Goal: Task Accomplishment & Management: Use online tool/utility

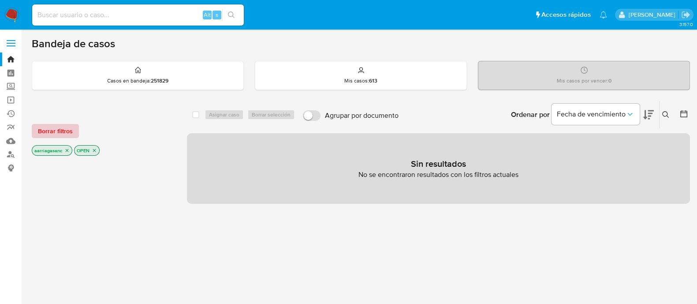
click at [63, 136] on span "Borrar filtros" at bounding box center [55, 131] width 35 height 12
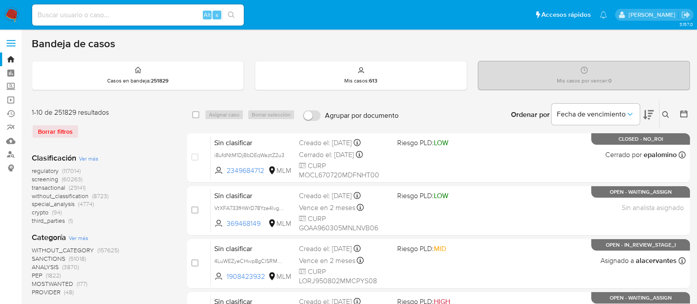
click at [53, 259] on span "SANCTIONS" at bounding box center [49, 258] width 34 height 9
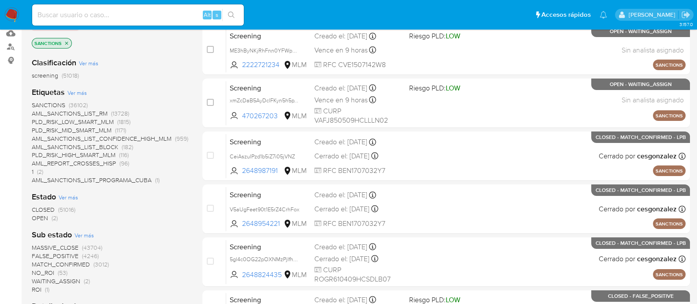
scroll to position [110, 0]
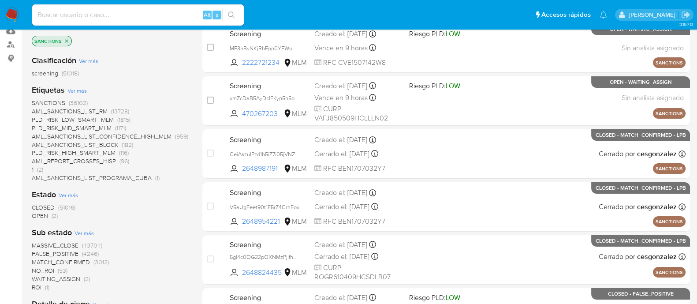
click at [41, 215] on span "OPEN" at bounding box center [40, 215] width 16 height 9
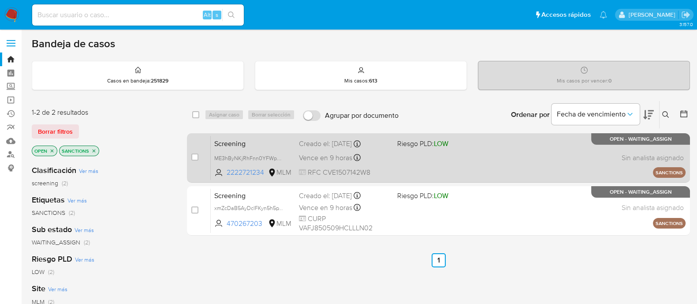
click at [423, 168] on div "Screening ME3hByNKjRhFnn0YFWpKbmPQ 2222721234 MLM Riesgo PLD: LOW Creado el: 27…" at bounding box center [448, 157] width 475 height 45
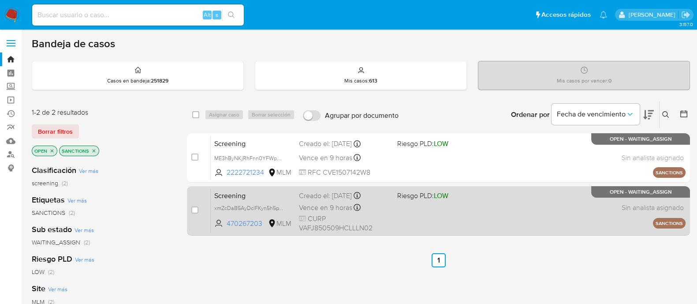
click at [445, 224] on div "Screening xmZcDaB5AyDclFKyn5h5pYH5 470267203 MLM Riesgo PLD: LOW Creado el: 27/…" at bounding box center [448, 210] width 475 height 45
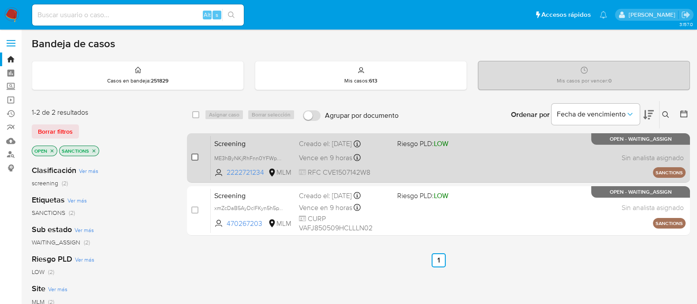
click at [196, 157] on input "checkbox" at bounding box center [194, 156] width 7 height 7
checkbox input "true"
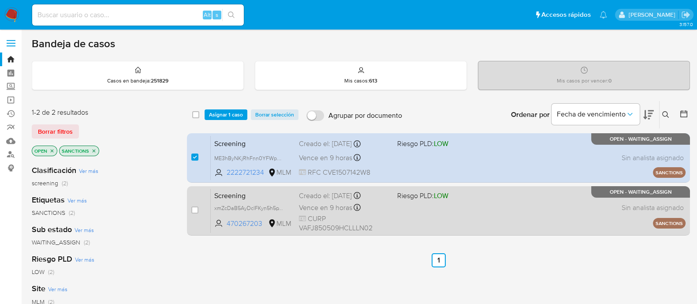
click at [193, 206] on div "case-item-checkbox" at bounding box center [194, 210] width 7 height 9
click at [192, 211] on input "checkbox" at bounding box center [194, 209] width 7 height 7
checkbox input "true"
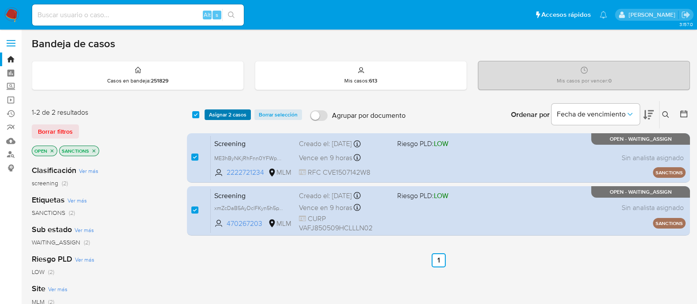
click at [225, 110] on span "Asignar 2 casos" at bounding box center [227, 114] width 37 height 9
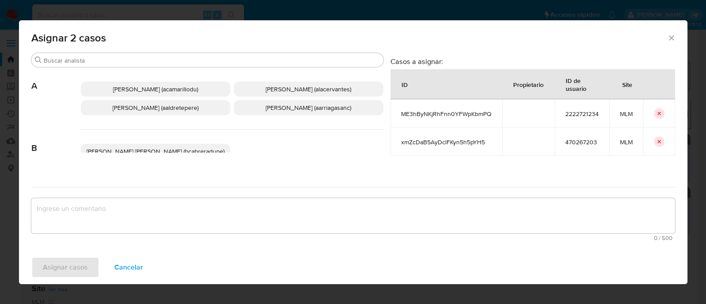
click at [271, 116] on div "Adriana Camarillo (acamarillodu) Alan Andres Cervantes (alacervantes) Alicia Al…" at bounding box center [232, 98] width 303 height 62
click at [271, 110] on span "Ana Maria Arriaga (aarriagasanc)" at bounding box center [308, 107] width 86 height 9
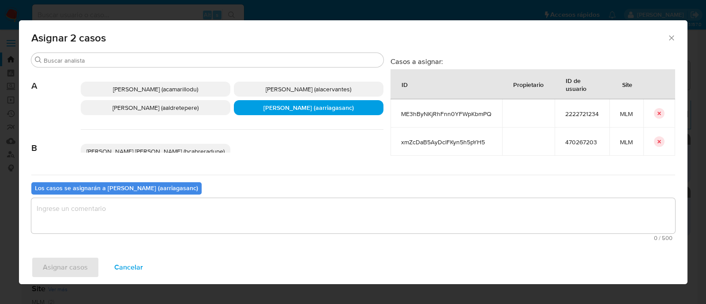
click at [240, 215] on textarea "assign-modal" at bounding box center [352, 215] width 643 height 35
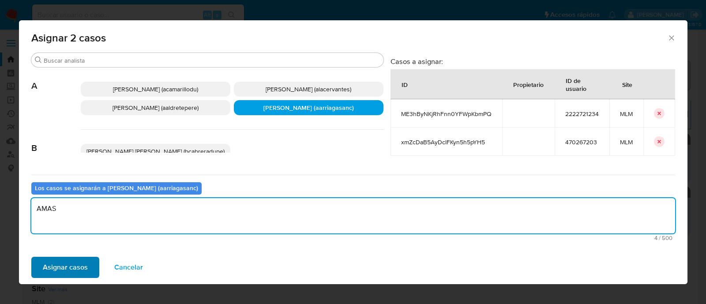
type textarea "AMAS"
click at [79, 272] on span "Asignar casos" at bounding box center [65, 267] width 45 height 19
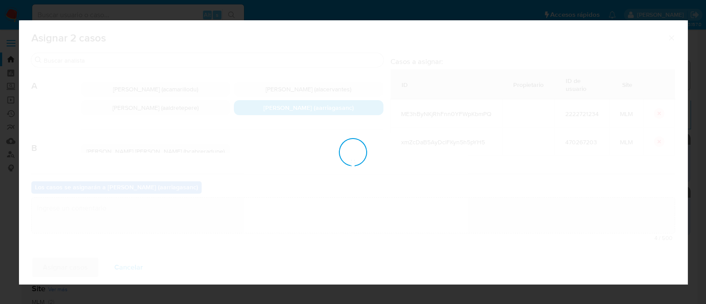
checkbox input "false"
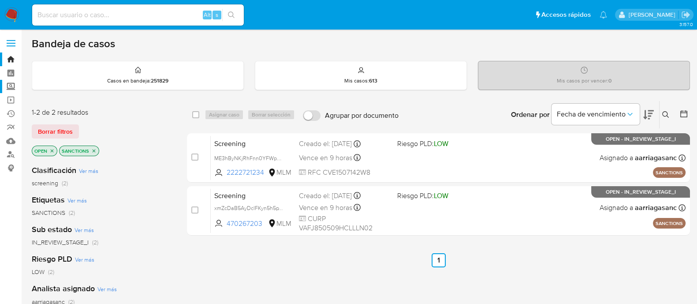
click at [11, 84] on label "Screening" at bounding box center [52, 87] width 105 height 14
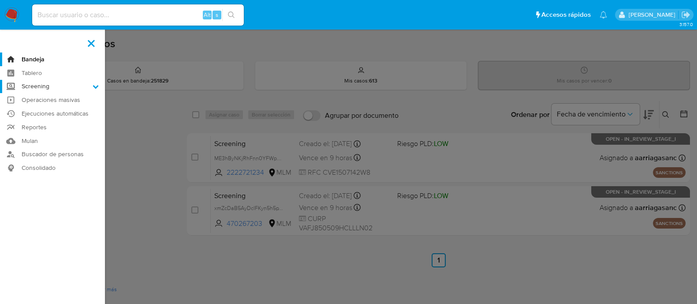
click at [0, 0] on input "Screening" at bounding box center [0, 0] width 0 height 0
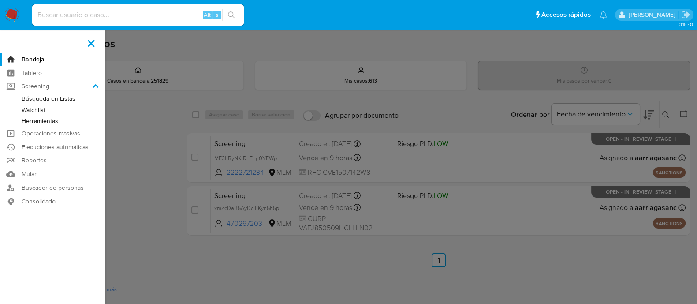
click at [30, 123] on link "Herramientas" at bounding box center [52, 121] width 105 height 11
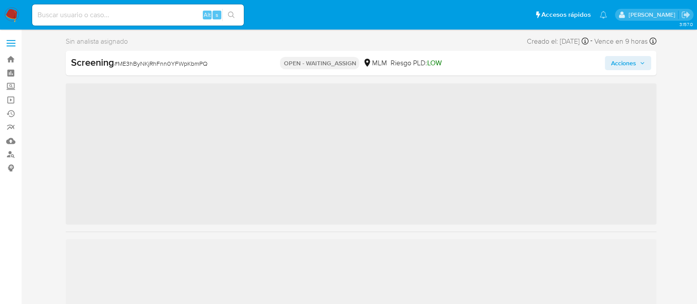
scroll to position [372, 0]
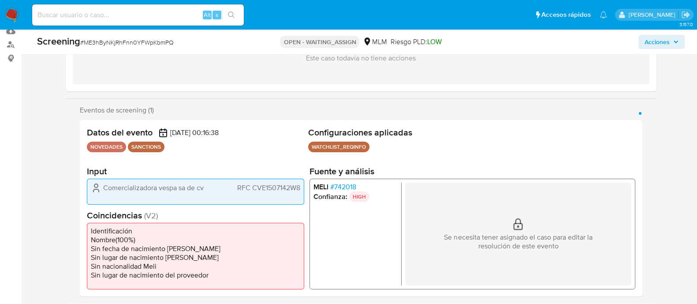
select select "10"
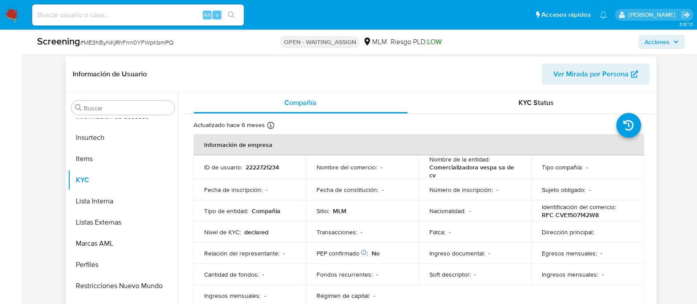
scroll to position [441, 0]
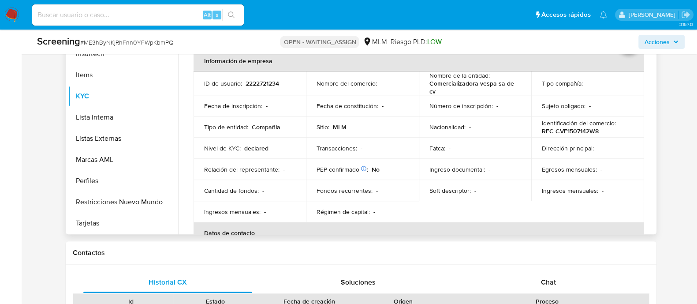
click at [434, 106] on p "Número de inscripción :" at bounding box center [462, 106] width 64 height 8
click at [280, 79] on div "ID de usuario : 2222721234" at bounding box center [250, 83] width 92 height 8
click at [269, 80] on p "2222721234" at bounding box center [263, 83] width 34 height 8
click at [268, 80] on p "2222721234" at bounding box center [263, 83] width 34 height 8
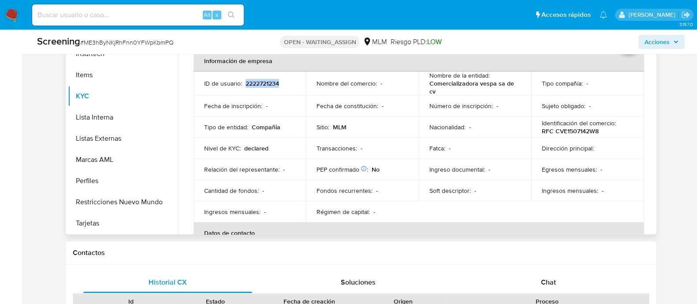
copy p "2222721234"
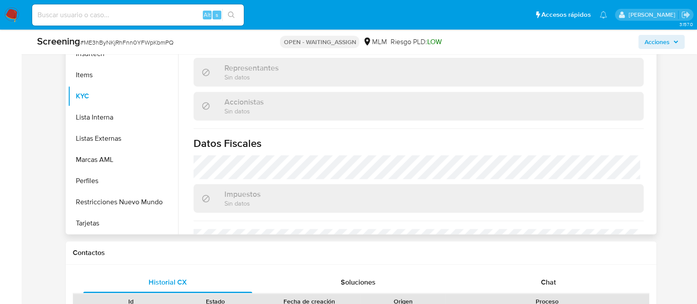
scroll to position [643, 0]
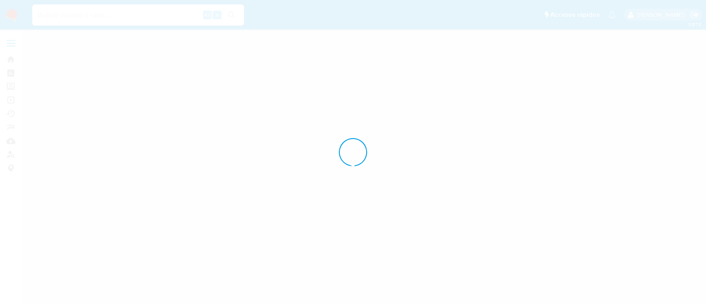
drag, startPoint x: 0, startPoint y: 0, endPoint x: 375, endPoint y: 64, distance: 380.2
click at [375, 64] on div at bounding box center [353, 152] width 706 height 304
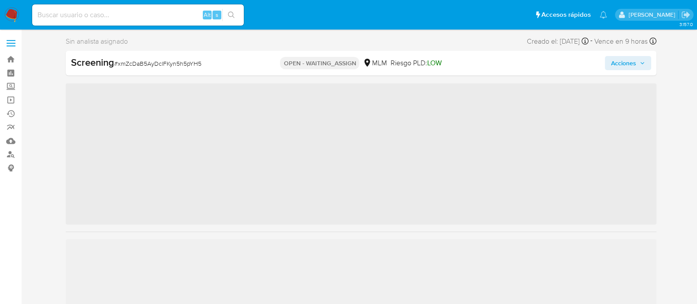
scroll to position [372, 0]
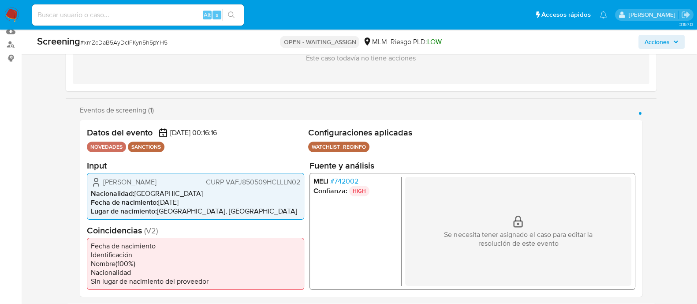
select select "10"
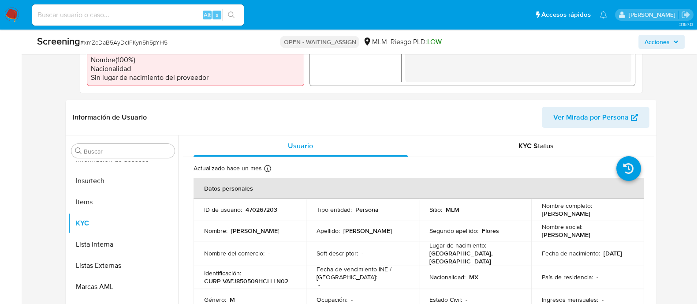
scroll to position [385, 0]
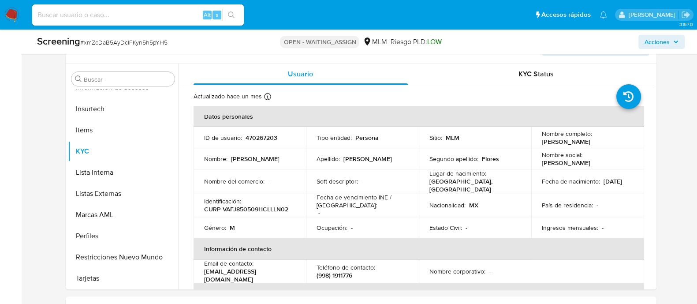
click at [381, 155] on div "Apellido : Valadez" at bounding box center [363, 159] width 92 height 8
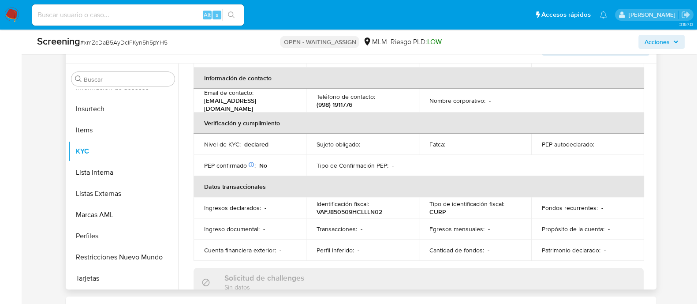
scroll to position [0, 0]
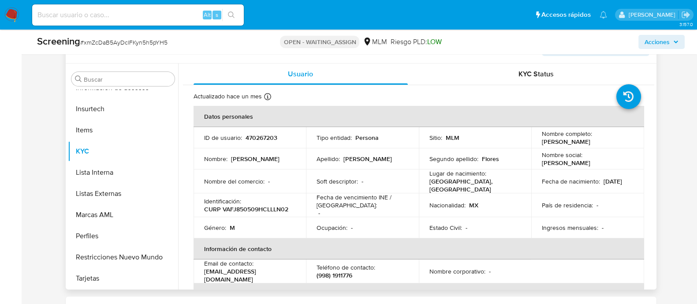
click at [259, 138] on p "470267203" at bounding box center [262, 138] width 32 height 8
copy p "470267203"
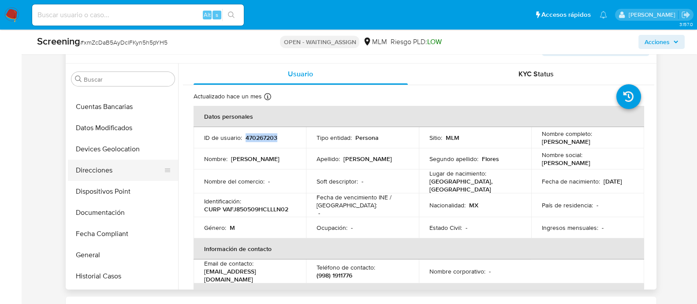
scroll to position [97, 0]
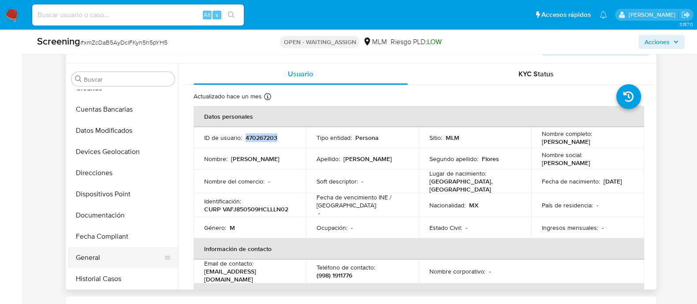
click at [104, 254] on button "General" at bounding box center [119, 257] width 103 height 21
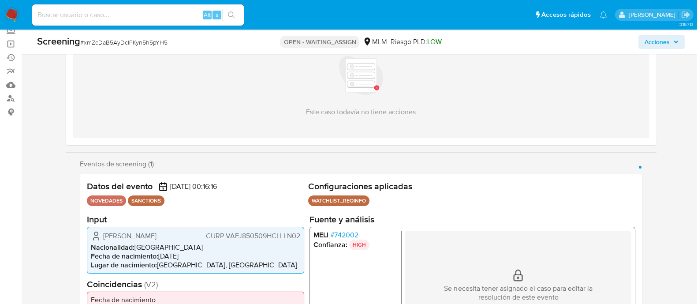
scroll to position [55, 0]
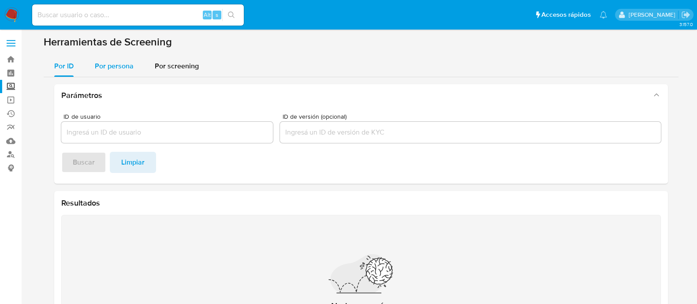
click at [132, 72] on button "Por persona" at bounding box center [114, 66] width 60 height 21
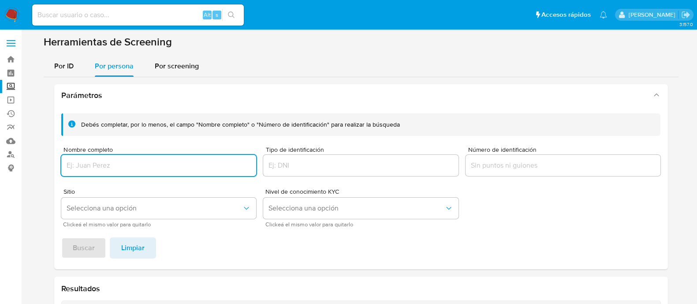
click at [136, 163] on input "Nombre completo" at bounding box center [158, 165] width 195 height 11
paste input "MIGUEL ÁNGEL ALISEDA SOTO"
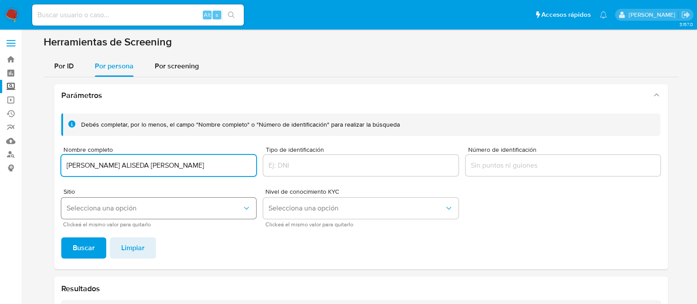
type input "MIGUEL ÁNGEL ALISEDA SOTO"
click at [145, 208] on span "Selecciona una opción" at bounding box center [155, 208] width 176 height 9
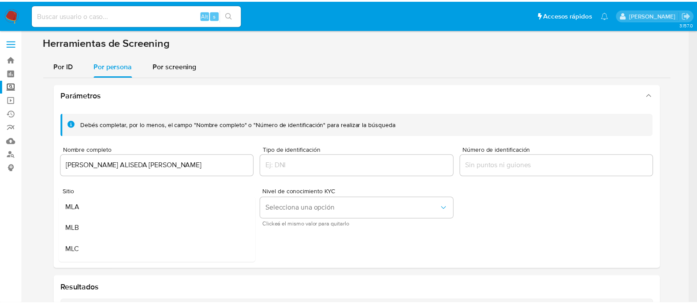
scroll to position [55, 0]
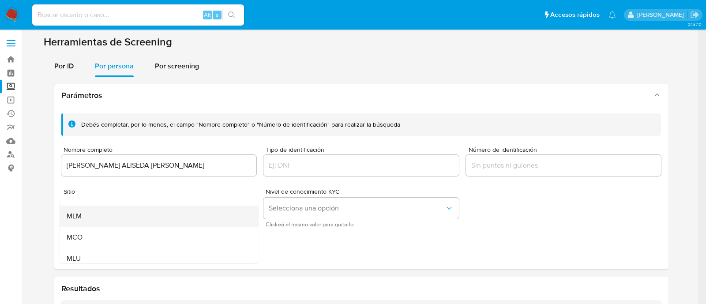
click at [117, 215] on div "MLM" at bounding box center [155, 216] width 179 height 21
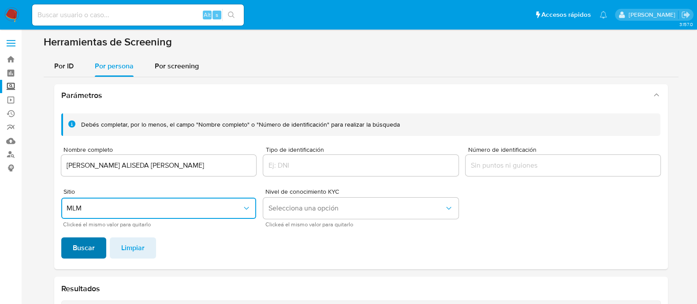
click at [75, 243] on span "Buscar" at bounding box center [84, 247] width 22 height 19
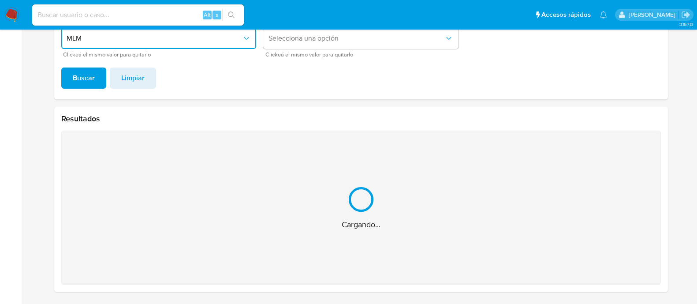
scroll to position [30, 0]
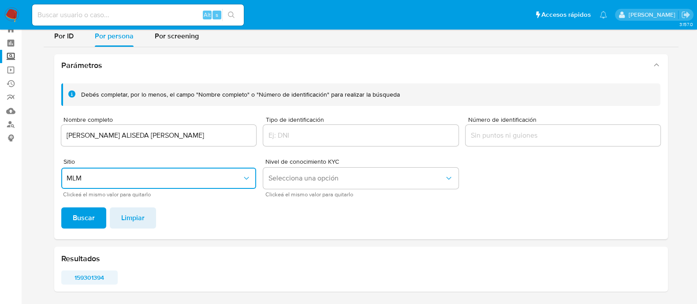
click at [87, 279] on span "159301394" at bounding box center [89, 277] width 45 height 12
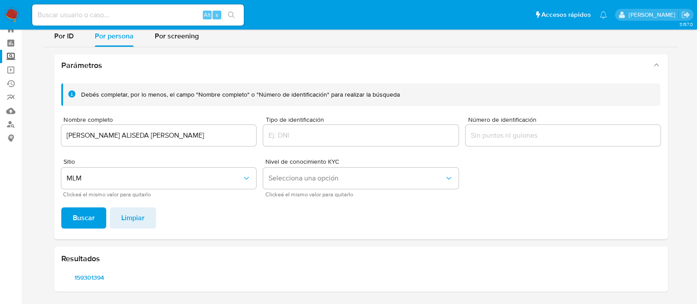
click at [201, 127] on div "MIGUEL ÁNGEL ALISEDA SOTO" at bounding box center [158, 135] width 195 height 21
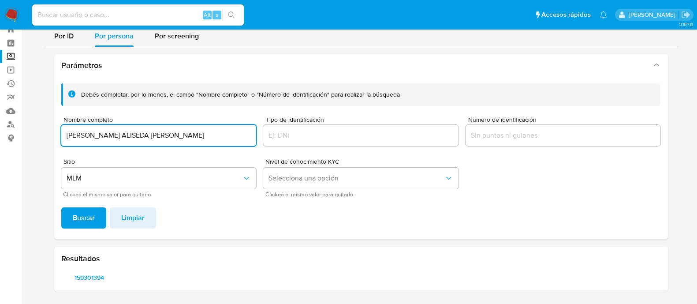
click at [200, 130] on input "MIGUEL ÁNGEL ALISEDA SOTO" at bounding box center [158, 135] width 195 height 11
type input "JAIME CORREA VELÁZQUEZ"
click at [90, 211] on span "Buscar" at bounding box center [84, 217] width 22 height 19
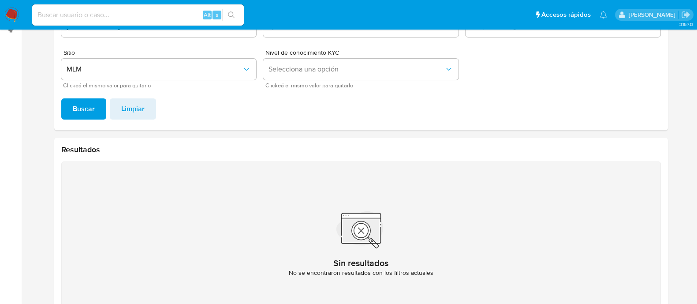
scroll to position [0, 0]
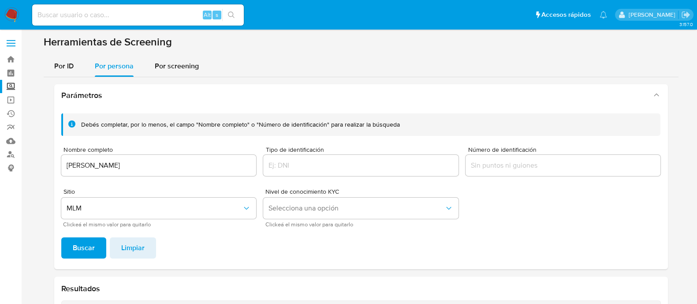
click at [188, 160] on input "JAIME CORREA VELÁZQUEZ" at bounding box center [158, 165] width 195 height 11
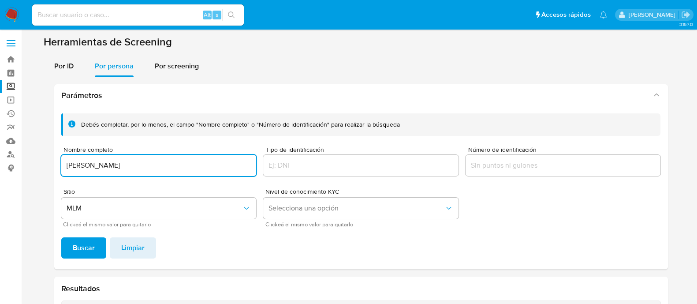
click at [188, 160] on input "JAIME CORREA VELÁZQUEZ" at bounding box center [158, 165] width 195 height 11
type input "RXT CONSTRUCCIONES, S.A. DE C.V."
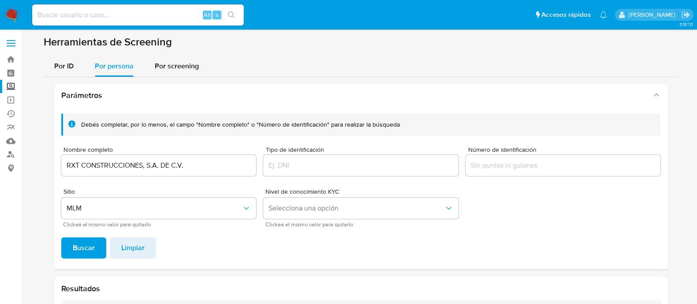
click at [75, 239] on span "Buscar" at bounding box center [84, 247] width 22 height 19
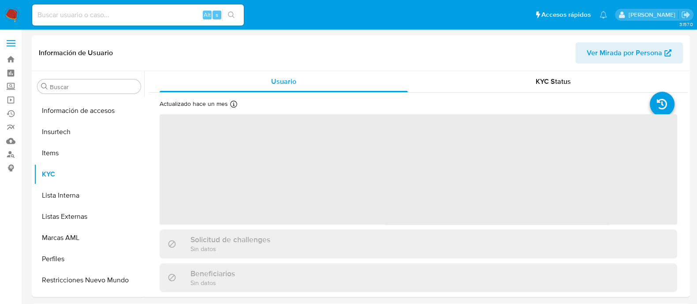
scroll to position [372, 0]
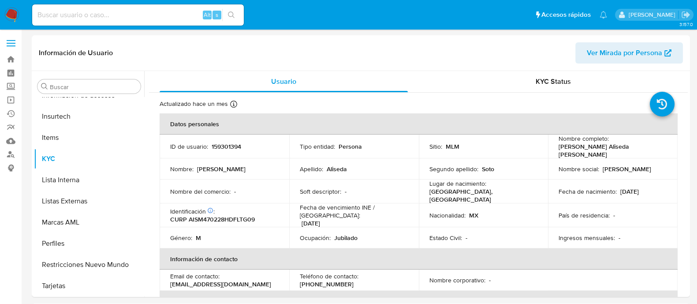
select select "10"
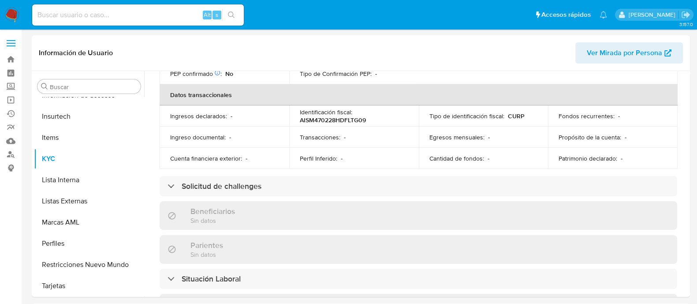
scroll to position [0, 0]
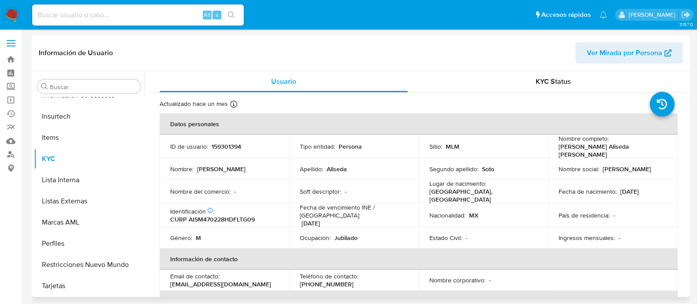
click at [383, 182] on td "Soft descriptor : -" at bounding box center [354, 191] width 130 height 24
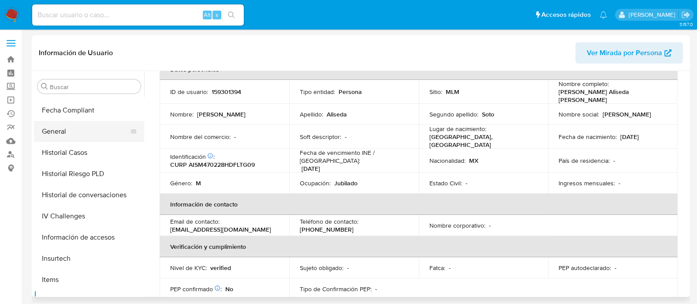
scroll to position [207, 0]
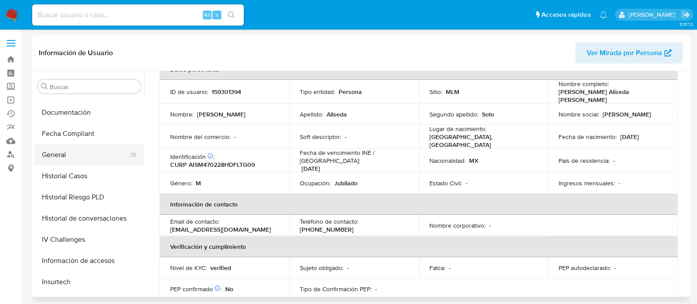
click at [74, 158] on button "General" at bounding box center [85, 154] width 103 height 21
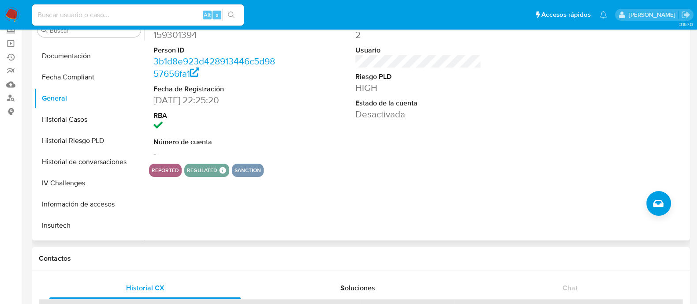
scroll to position [0, 0]
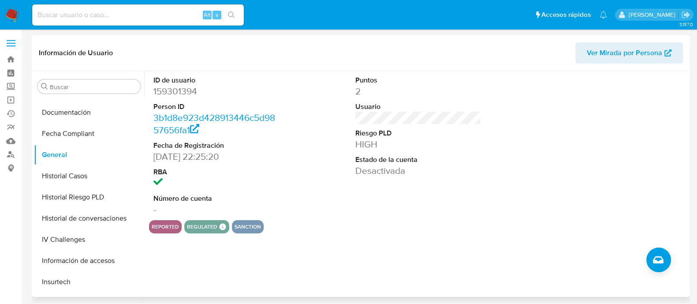
click at [181, 88] on dd "159301394" at bounding box center [216, 91] width 126 height 12
copy dd "159301394"
